Goal: Task Accomplishment & Management: Use online tool/utility

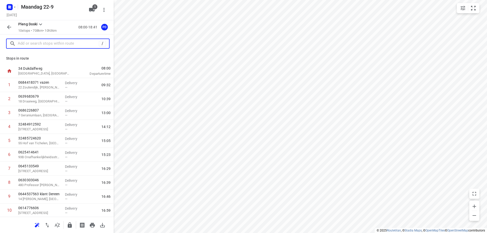
click at [40, 43] on input "text" at bounding box center [58, 44] width 81 height 8
click at [59, 160] on div "0625414641 93B Onafhankelijkheidsstraat, [GEOGRAPHIC_DATA]" at bounding box center [39, 155] width 47 height 14
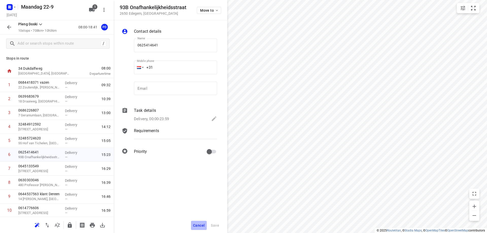
drag, startPoint x: 197, startPoint y: 227, endPoint x: 198, endPoint y: 223, distance: 4.3
click at [197, 227] on span "Cancel" at bounding box center [199, 226] width 12 height 4
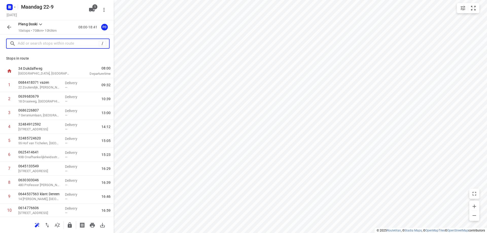
click at [40, 43] on input "text" at bounding box center [58, 44] width 81 height 8
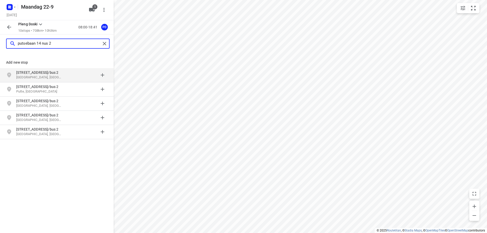
click at [47, 43] on input "putsebaan 14 nus 2" at bounding box center [59, 44] width 83 height 8
click at [46, 43] on input "putsebaan 14 nus 2" at bounding box center [59, 44] width 83 height 8
click at [51, 43] on input "putsebaan 14 bus 2" at bounding box center [59, 44] width 83 height 8
click at [56, 45] on input "putsebaan 14 bus 2" at bounding box center [59, 44] width 83 height 8
type input "putsebaan 14 bus 2 keer"
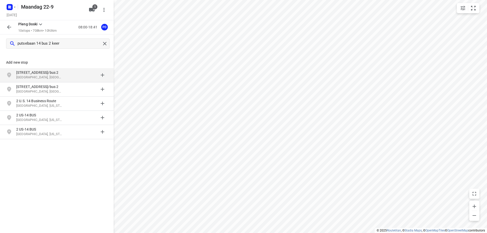
click at [49, 73] on p "[STREET_ADDRESS]/bus 2" at bounding box center [39, 72] width 47 height 5
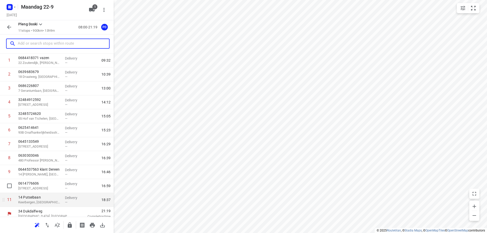
scroll to position [29, 0]
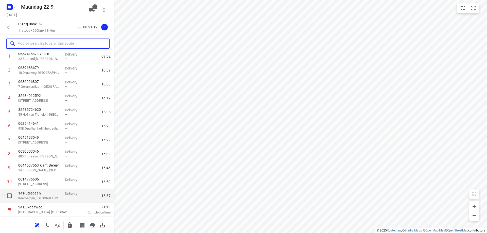
click at [50, 199] on p "Keerbergen, [GEOGRAPHIC_DATA]" at bounding box center [39, 198] width 43 height 5
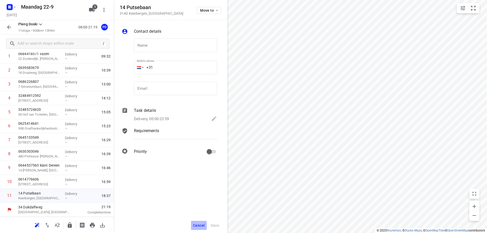
click at [202, 225] on span "Cancel" at bounding box center [199, 226] width 12 height 4
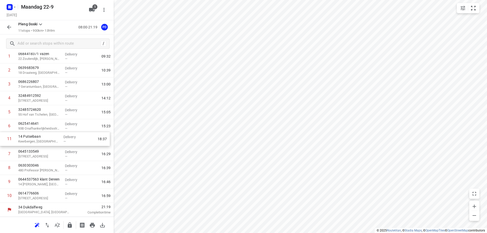
drag, startPoint x: 35, startPoint y: 199, endPoint x: 35, endPoint y: 140, distance: 58.9
click at [35, 140] on div "1 0684418371 vazen [GEOGRAPHIC_DATA][PERSON_NAME] Delivery — 09:32 2 0639683679…" at bounding box center [57, 126] width 114 height 154
drag, startPoint x: 35, startPoint y: 140, endPoint x: 41, endPoint y: 109, distance: 31.6
click at [41, 109] on div "1 0684418371 vazen [GEOGRAPHIC_DATA][PERSON_NAME] Delivery — 09:32 2 0639683679…" at bounding box center [57, 126] width 114 height 154
drag, startPoint x: 30, startPoint y: 142, endPoint x: 32, endPoint y: 124, distance: 18.4
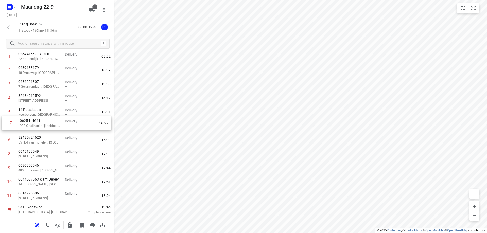
click at [32, 124] on div "1 0684418371 vazen [GEOGRAPHIC_DATA][PERSON_NAME] Delivery — 09:32 2 0639683679…" at bounding box center [57, 126] width 114 height 154
click at [54, 118] on div "14 Putsebaan Keerbergen, [GEOGRAPHIC_DATA]" at bounding box center [39, 112] width 47 height 14
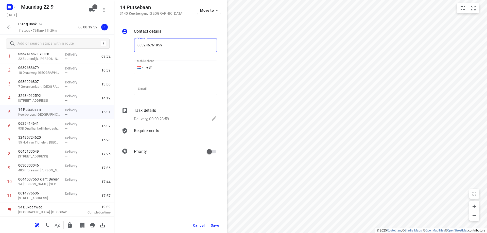
type input "003246761959"
click at [216, 227] on span "Save" at bounding box center [215, 226] width 8 height 4
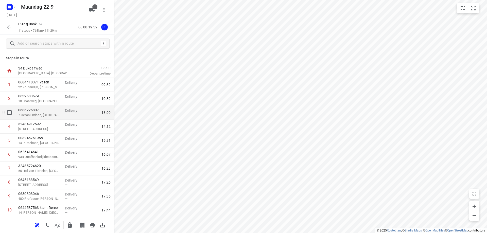
scroll to position [0, 0]
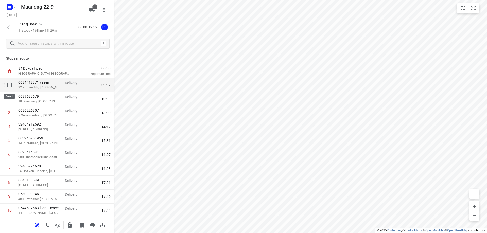
click at [10, 85] on input "checkbox" at bounding box center [9, 85] width 10 height 10
checkbox input "true"
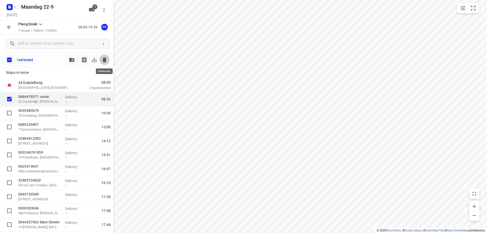
click at [103, 61] on icon "button" at bounding box center [105, 60] width 6 height 6
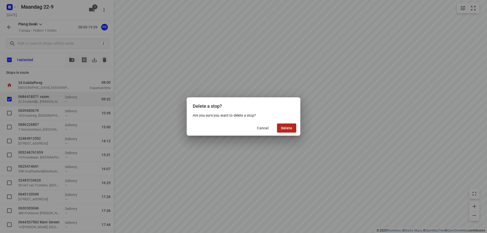
click at [290, 128] on span "Delete" at bounding box center [286, 128] width 11 height 4
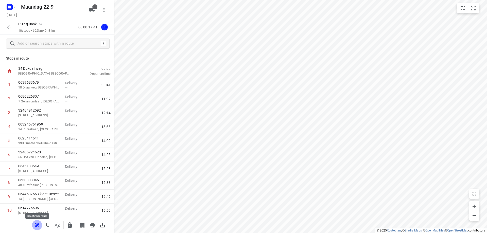
click at [37, 225] on icon "button" at bounding box center [36, 225] width 3 height 3
click at [47, 223] on icon "button" at bounding box center [47, 225] width 6 height 6
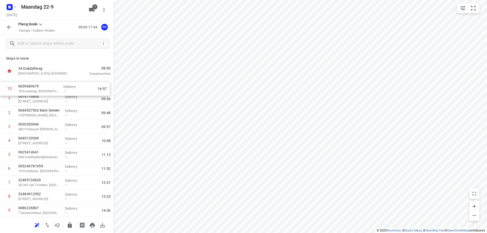
drag, startPoint x: 40, startPoint y: 211, endPoint x: 40, endPoint y: 88, distance: 123.3
click at [40, 88] on div "1 0614776606 60 Tartinistraat, [GEOGRAPHIC_DATA] Delivery — 09:36 2 0644537563 …" at bounding box center [57, 148] width 114 height 140
click at [92, 225] on icon "button" at bounding box center [92, 225] width 5 height 5
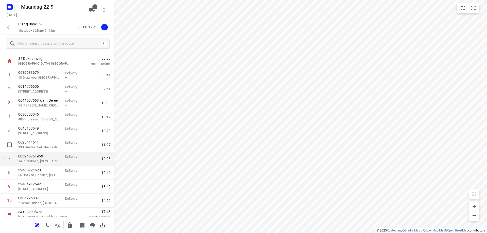
scroll to position [15, 0]
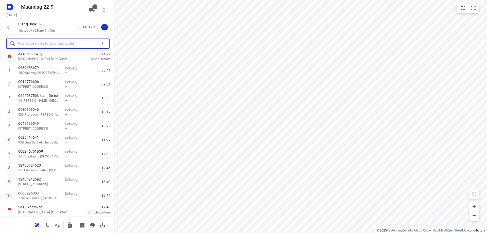
click at [55, 44] on input "text" at bounding box center [58, 44] width 81 height 8
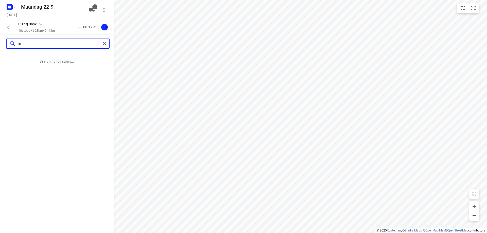
scroll to position [0, 0]
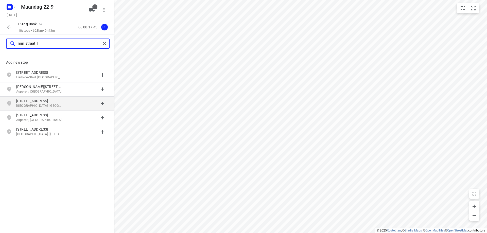
type input "min straat 1"
click at [52, 99] on p "[STREET_ADDRESS]" at bounding box center [39, 100] width 47 height 5
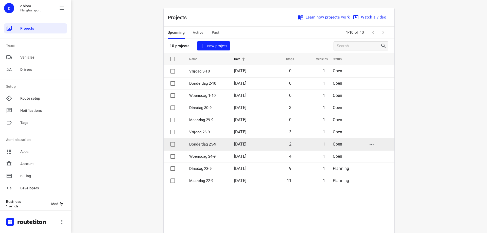
click at [201, 144] on p "Donderdag 25-9" at bounding box center [207, 145] width 37 height 6
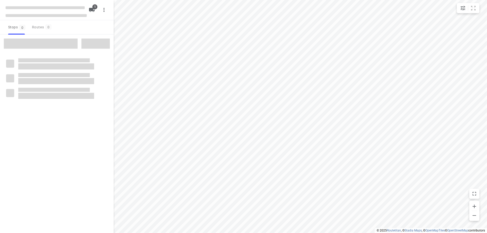
type input "distance"
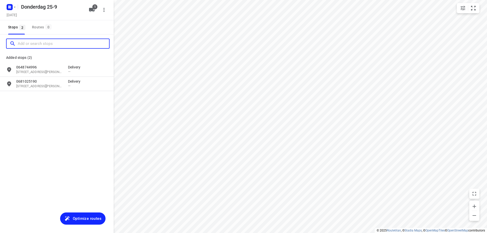
click at [39, 45] on input "Add or search stops" at bounding box center [63, 44] width 91 height 8
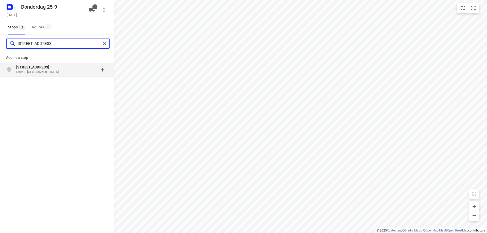
type input "[STREET_ADDRESS]"
click at [54, 68] on p "[STREET_ADDRESS]" at bounding box center [39, 67] width 47 height 5
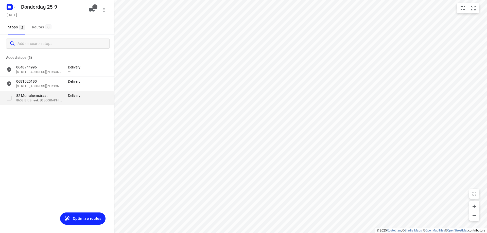
click at [57, 96] on p "82 Morrahemstraat" at bounding box center [39, 95] width 47 height 5
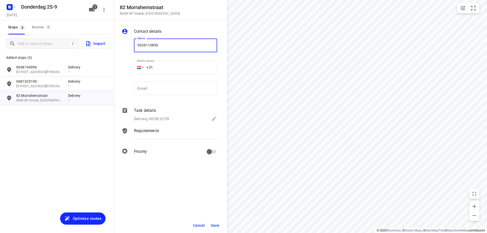
type input "0628110856"
click at [213, 225] on span "Save" at bounding box center [215, 226] width 8 height 4
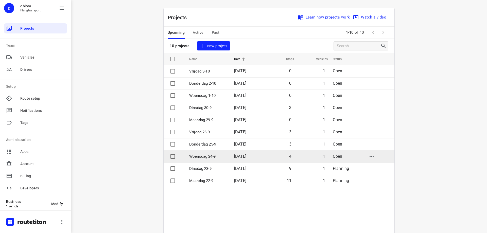
click at [212, 157] on p "Woensdag 24-9" at bounding box center [207, 157] width 37 height 6
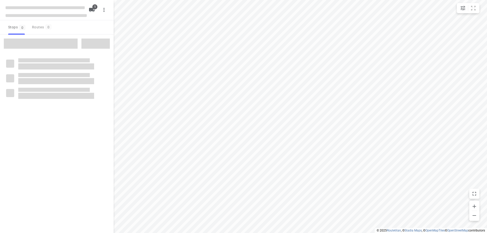
type input "distance"
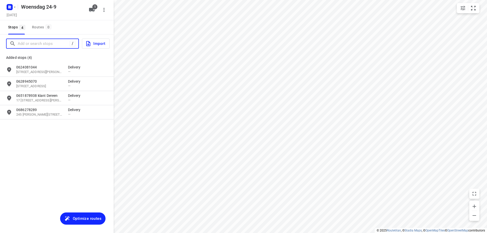
click at [44, 44] on input "Add or search stops" at bounding box center [44, 44] width 52 height 8
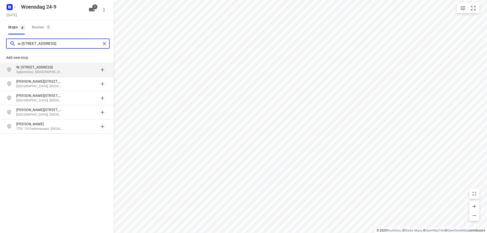
type input "w [STREET_ADDRESS]"
click at [41, 70] on p "Spijkenisse, [GEOGRAPHIC_DATA]" at bounding box center [39, 72] width 47 height 5
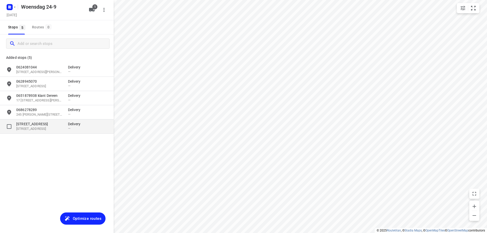
click at [45, 129] on p "[STREET_ADDRESS]" at bounding box center [39, 129] width 47 height 5
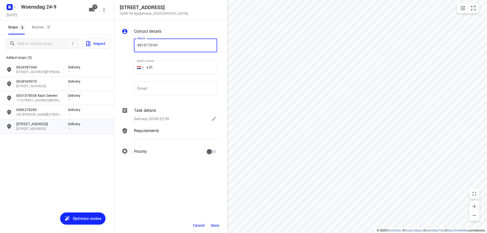
type input "0613173141"
click at [214, 226] on span "Save" at bounding box center [215, 226] width 8 height 4
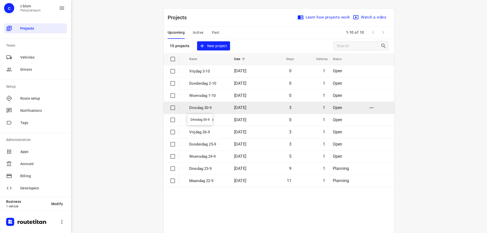
click at [210, 106] on p "Dinsdag 30-9" at bounding box center [207, 108] width 37 height 6
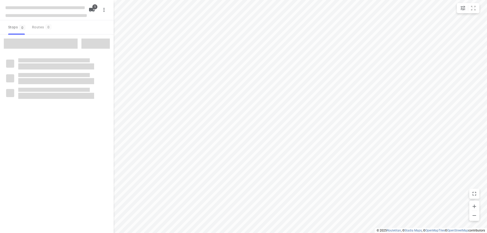
type input "distance"
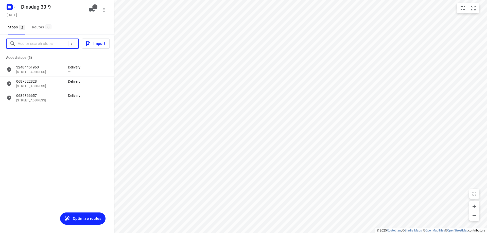
click at [42, 43] on input "Add or search stops" at bounding box center [43, 44] width 51 height 8
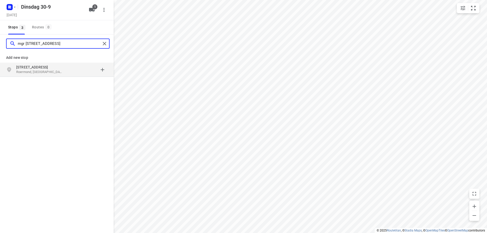
type input "mgr [STREET_ADDRESS]"
click at [51, 71] on p "Roermond, [GEOGRAPHIC_DATA]" at bounding box center [39, 72] width 47 height 5
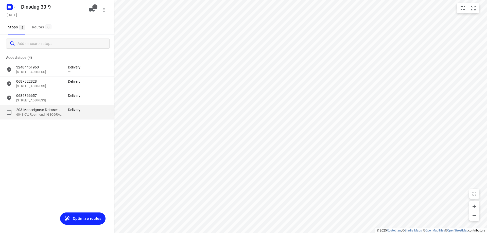
click at [59, 113] on p "6043 CV, Roermond, [GEOGRAPHIC_DATA]" at bounding box center [39, 114] width 47 height 5
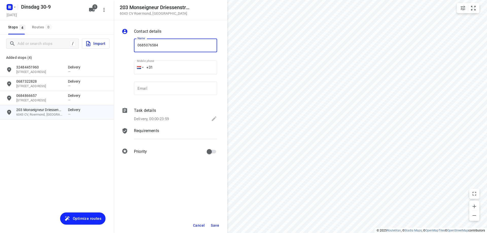
type input "0685076584"
click at [220, 226] on button "Save" at bounding box center [215, 225] width 12 height 9
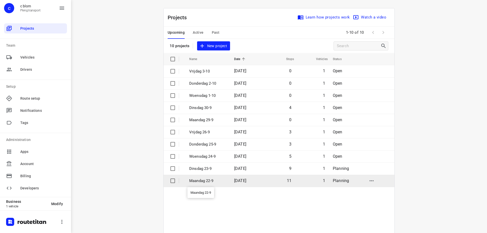
click at [214, 179] on p "Maandag 22-9" at bounding box center [207, 181] width 37 height 6
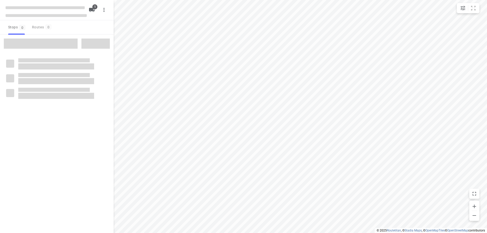
type input "distance"
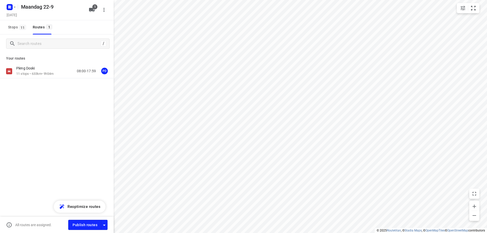
click at [44, 74] on p "11 stops • 633km • 9h54m" at bounding box center [34, 74] width 37 height 5
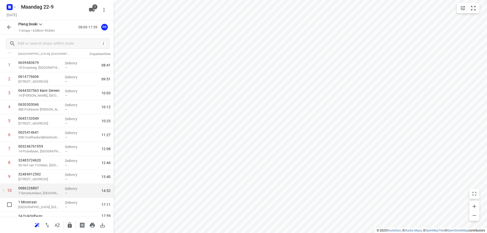
scroll to position [25, 0]
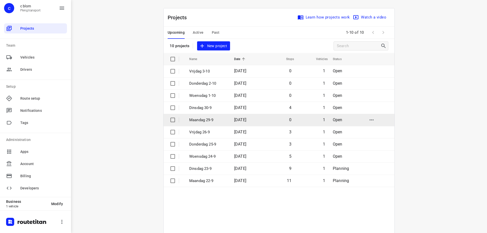
click at [214, 116] on td "Maandag 29-9" at bounding box center [207, 120] width 46 height 12
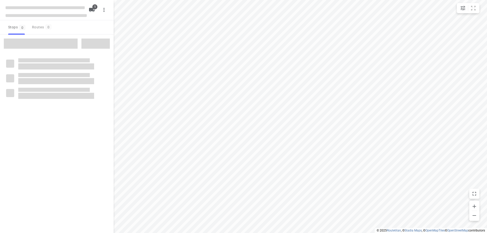
type input "distance"
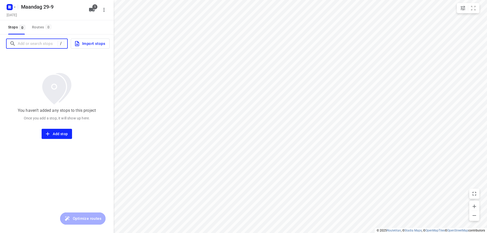
click at [29, 42] on input "Add or search stops" at bounding box center [38, 44] width 40 height 8
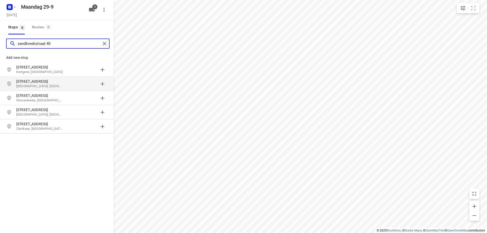
type input "zandkreekstraat 40"
click at [45, 80] on p "[STREET_ADDRESS]" at bounding box center [39, 81] width 47 height 5
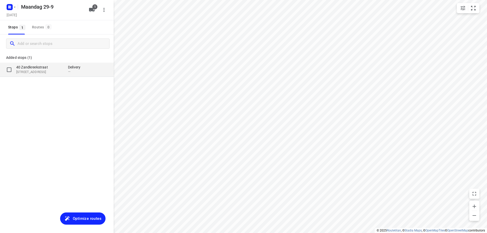
click at [46, 73] on p "[STREET_ADDRESS]" at bounding box center [39, 72] width 47 height 5
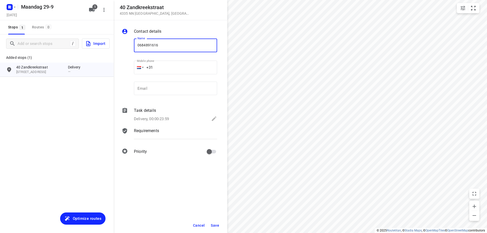
type input "0684891616"
click at [211, 224] on span "Save" at bounding box center [215, 226] width 8 height 4
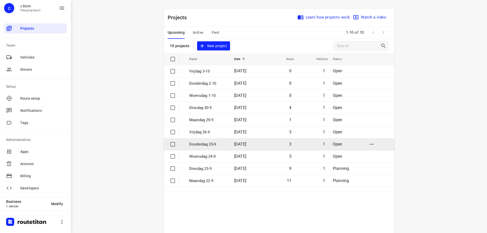
click at [207, 143] on p "Donderdag 25-9" at bounding box center [207, 145] width 37 height 6
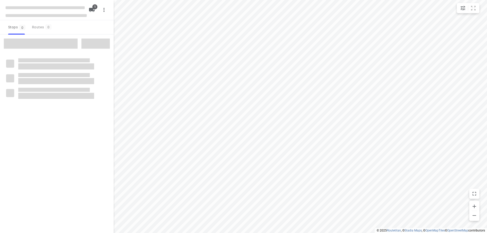
type input "distance"
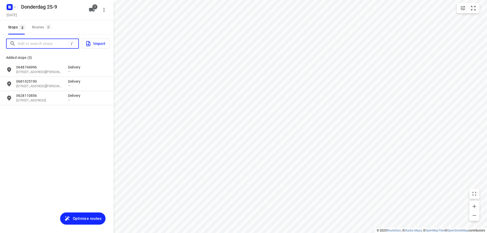
click at [33, 43] on input "Add or search stops" at bounding box center [43, 44] width 51 height 8
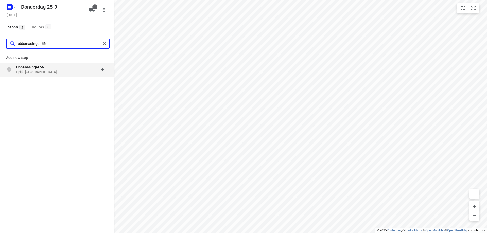
type input "ubbenasingel 56"
click at [38, 68] on b "Ubbenasingel 56" at bounding box center [30, 67] width 28 height 4
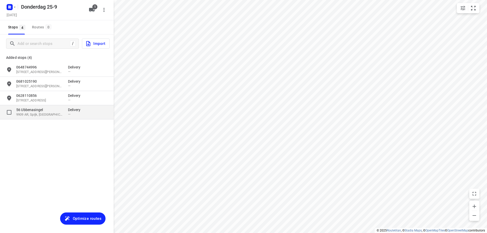
click at [43, 113] on p "9909 AR, Spijk, [GEOGRAPHIC_DATA]" at bounding box center [39, 114] width 47 height 5
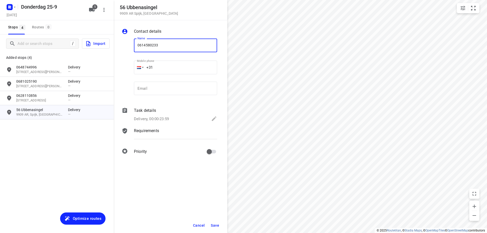
type input "0614580233"
click at [217, 223] on button "Save" at bounding box center [215, 225] width 12 height 9
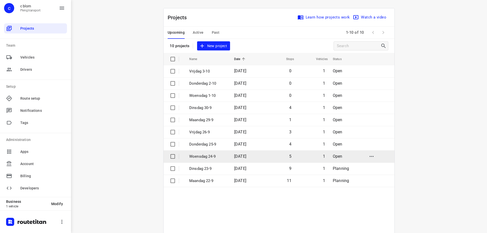
click at [213, 158] on p "Woensdag 24-9" at bounding box center [207, 157] width 37 height 6
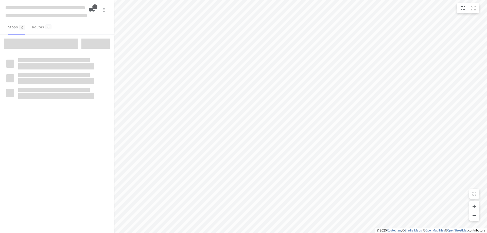
type input "distance"
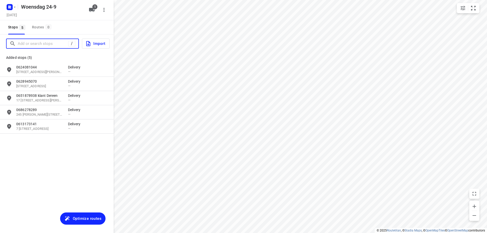
click at [52, 44] on input "Add or search stops" at bounding box center [43, 44] width 51 height 8
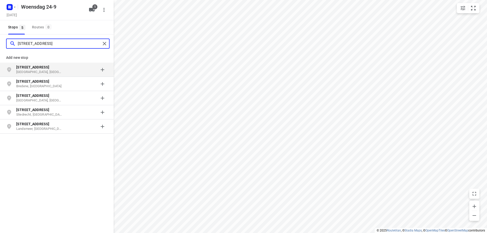
type input "[STREET_ADDRESS]"
click at [40, 70] on p "[GEOGRAPHIC_DATA], [GEOGRAPHIC_DATA]" at bounding box center [39, 72] width 47 height 5
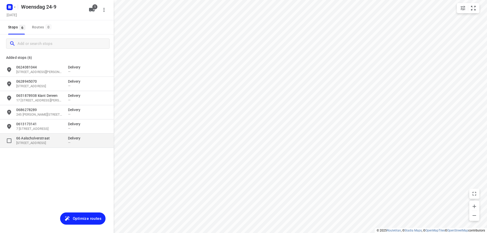
click at [38, 136] on div "66 [STREET_ADDRESS] Delivery —" at bounding box center [57, 141] width 114 height 14
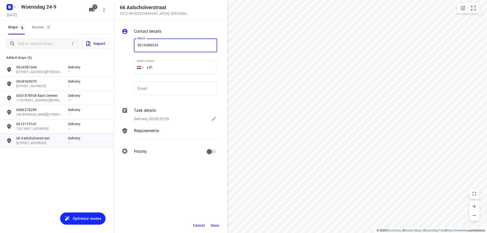
type input "0619488324"
click at [214, 226] on span "Save" at bounding box center [215, 226] width 8 height 4
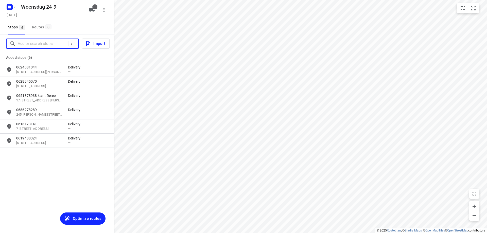
click at [42, 45] on input "Add or search stops" at bounding box center [43, 44] width 51 height 8
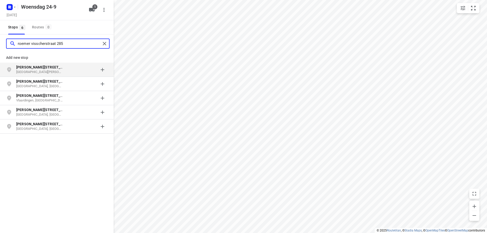
type input "roemer visscherstraat 285"
click at [45, 72] on p "[GEOGRAPHIC_DATA][PERSON_NAME], [GEOGRAPHIC_DATA]" at bounding box center [39, 72] width 47 height 5
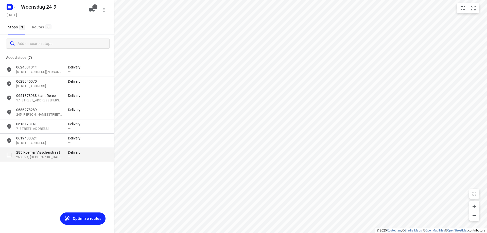
click at [62, 154] on p "285 Roemer Visscherstraat" at bounding box center [39, 152] width 47 height 5
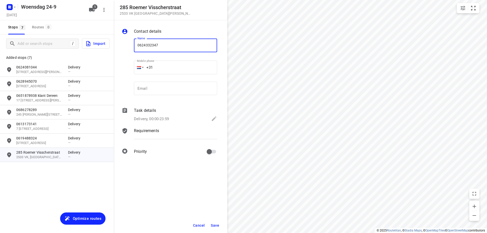
type input "0624332347"
click at [217, 225] on span "Save" at bounding box center [215, 226] width 8 height 4
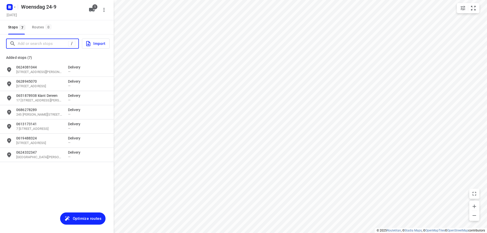
click at [43, 44] on input "Add or search stops" at bounding box center [43, 44] width 51 height 8
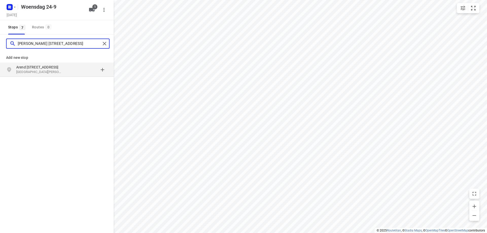
type input "[PERSON_NAME] [STREET_ADDRESS]"
click at [52, 72] on p "[GEOGRAPHIC_DATA][PERSON_NAME], [GEOGRAPHIC_DATA]" at bounding box center [39, 72] width 47 height 5
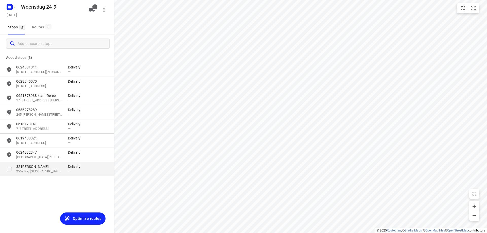
click at [51, 165] on p "32 [PERSON_NAME]" at bounding box center [39, 166] width 47 height 5
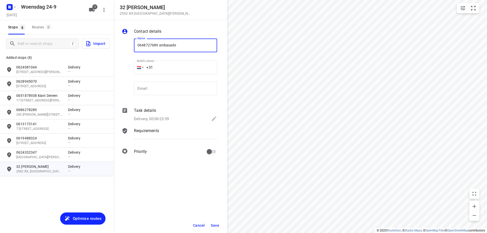
type input "0648727689 ambasade"
click at [215, 224] on span "Save" at bounding box center [215, 226] width 8 height 4
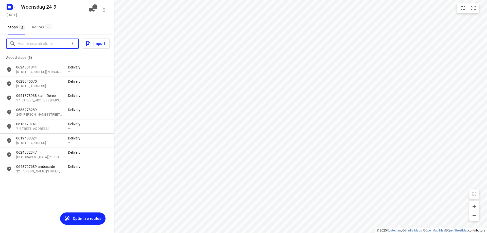
click at [31, 45] on input "Add or search stops" at bounding box center [44, 44] width 52 height 8
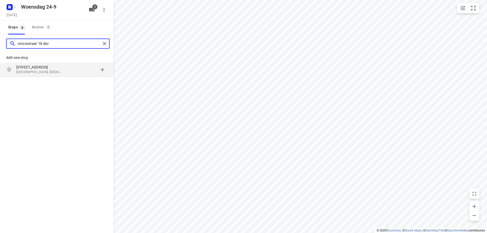
type input "orionstraat 18 dor"
click at [44, 74] on p "[GEOGRAPHIC_DATA], [GEOGRAPHIC_DATA]" at bounding box center [39, 72] width 47 height 5
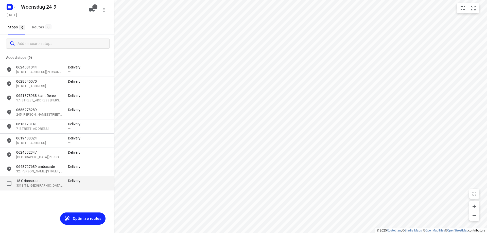
click at [50, 186] on p "3318 TE, [GEOGRAPHIC_DATA], [GEOGRAPHIC_DATA]" at bounding box center [39, 185] width 47 height 5
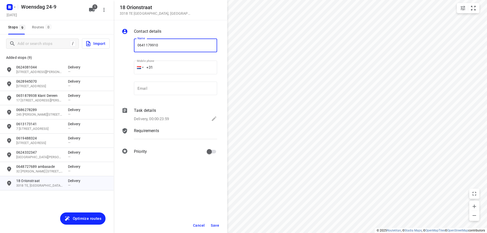
type input "0641179910"
click at [218, 226] on span "Save" at bounding box center [215, 226] width 8 height 4
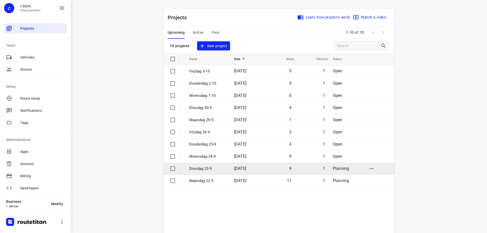
click at [206, 169] on p "Dinsdag 23-9" at bounding box center [207, 169] width 37 height 6
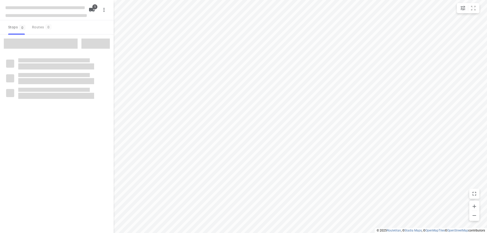
type input "distance"
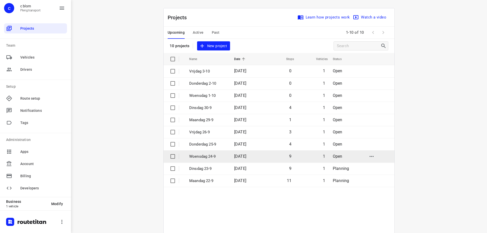
click at [255, 154] on td "[DATE]" at bounding box center [246, 156] width 32 height 12
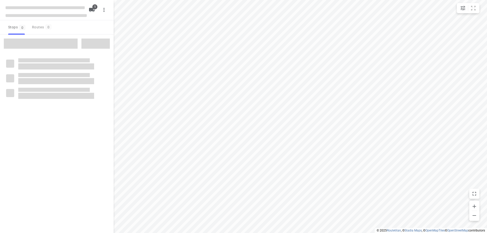
type input "distance"
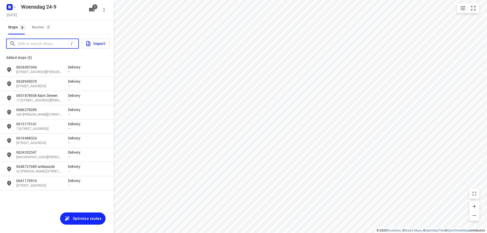
click at [48, 45] on input "Add or search stops" at bounding box center [43, 44] width 51 height 8
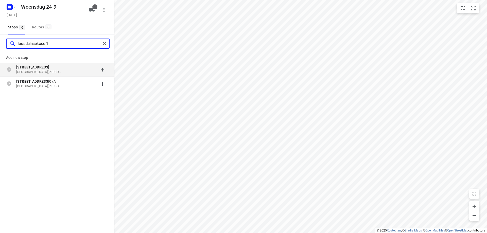
type input "loosduinsekade 1"
click at [53, 70] on p "[GEOGRAPHIC_DATA][PERSON_NAME], [GEOGRAPHIC_DATA]" at bounding box center [39, 72] width 47 height 5
type input "hoefkade 1246"
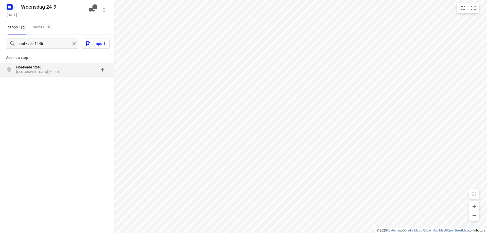
click at [54, 67] on p "Hoefkade 1246" at bounding box center [39, 67] width 47 height 5
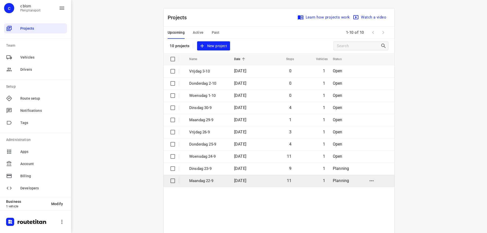
click at [214, 184] on td "Maandag 22-9" at bounding box center [207, 181] width 46 height 12
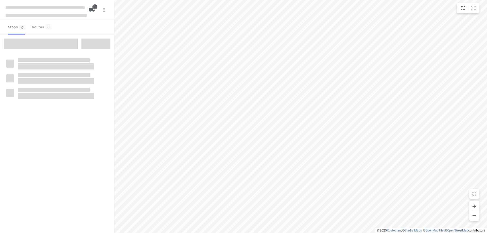
type input "distance"
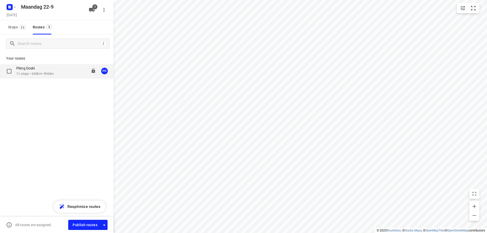
click at [30, 71] on div "Pleng Doski" at bounding box center [34, 69] width 37 height 6
